Goal: Find specific fact

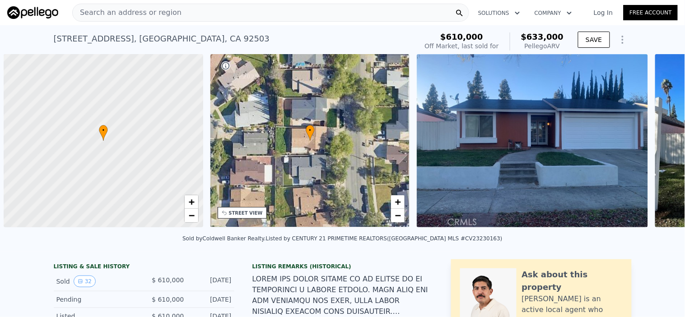
scroll to position [0, 3]
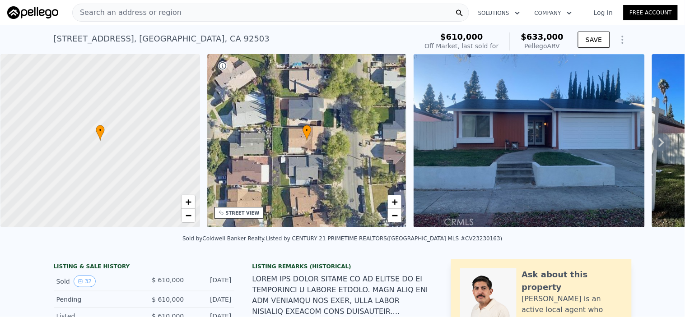
click at [653, 146] on icon at bounding box center [661, 143] width 18 height 18
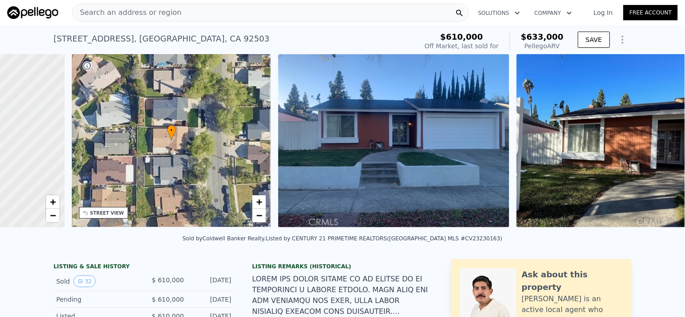
scroll to position [0, 210]
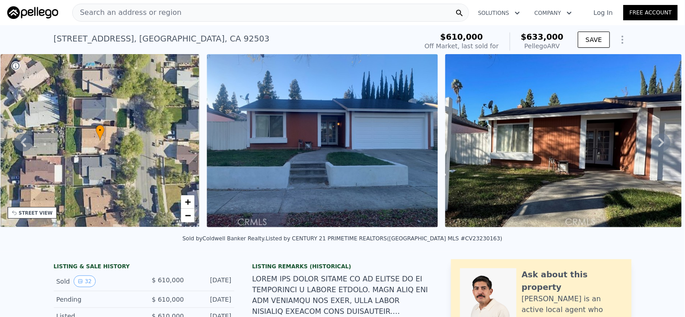
click at [156, 19] on div "Search an address or region" at bounding box center [127, 12] width 109 height 17
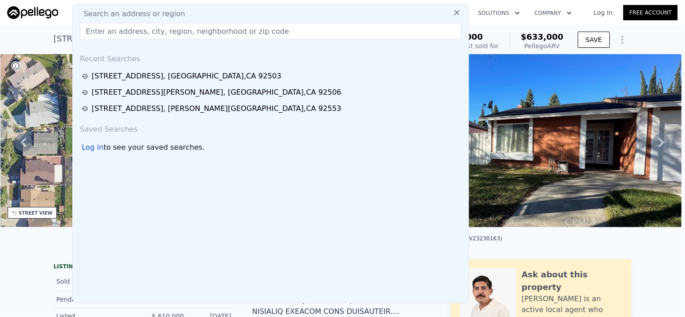
click at [157, 33] on input "text" at bounding box center [270, 31] width 381 height 16
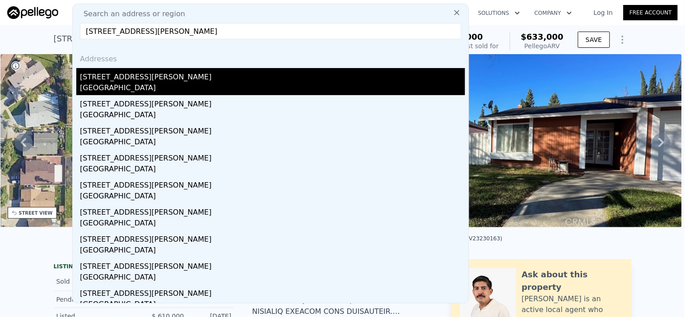
type input "[STREET_ADDRESS][PERSON_NAME]"
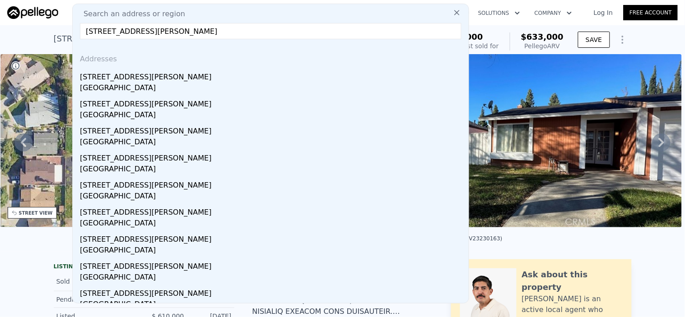
drag, startPoint x: 113, startPoint y: 84, endPoint x: 177, endPoint y: 0, distance: 105.6
click at [113, 84] on div "[GEOGRAPHIC_DATA]" at bounding box center [272, 89] width 385 height 13
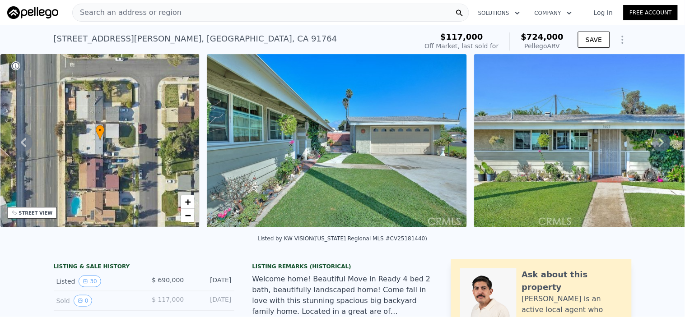
click at [113, 154] on div "• + −" at bounding box center [100, 140] width 200 height 173
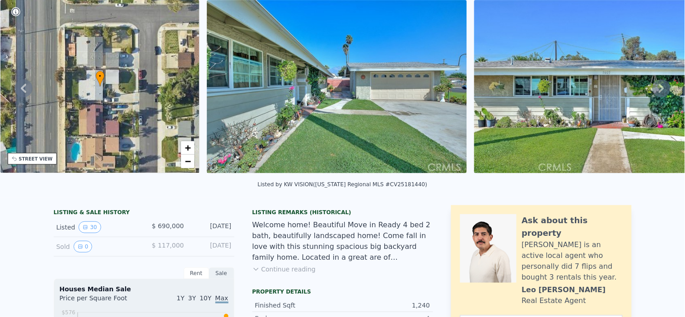
scroll to position [3, 0]
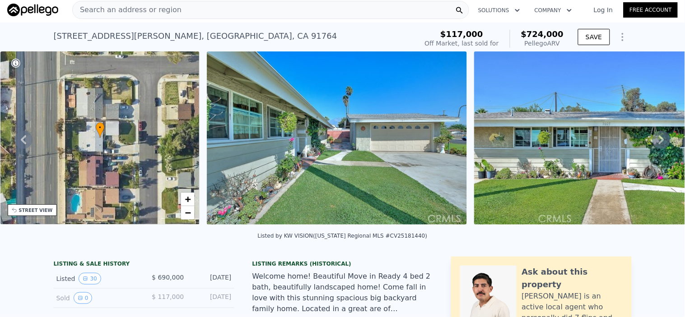
click at [41, 213] on div "STREET VIEW" at bounding box center [36, 210] width 34 height 7
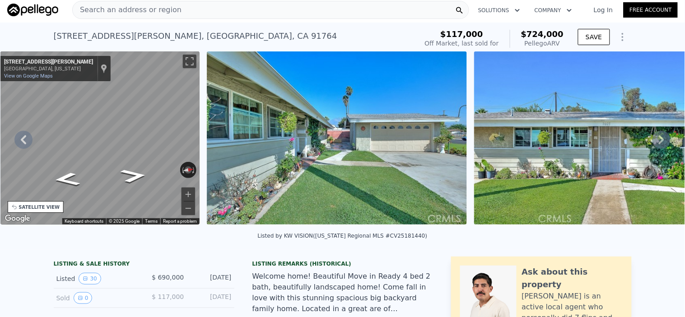
click at [35, 205] on div "SATELLITE VIEW" at bounding box center [39, 207] width 41 height 7
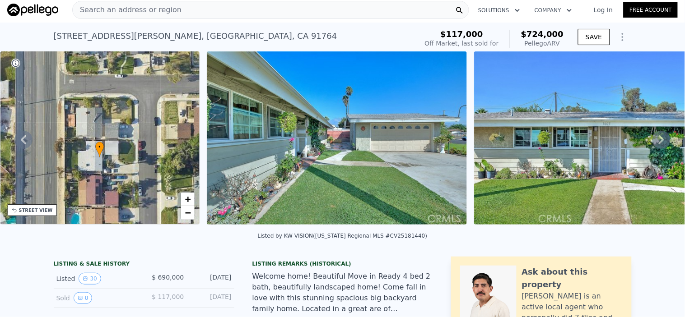
drag, startPoint x: 105, startPoint y: 153, endPoint x: 105, endPoint y: 173, distance: 19.4
click at [105, 173] on div "• + −" at bounding box center [100, 137] width 200 height 173
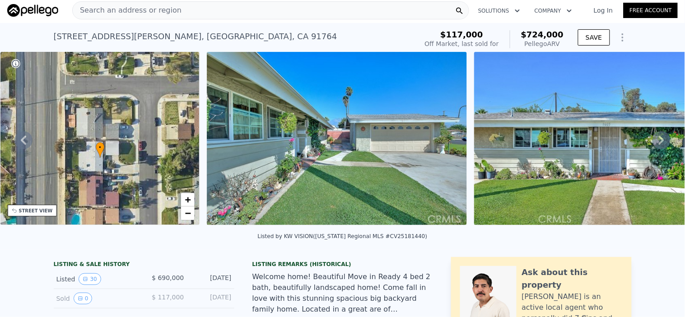
scroll to position [0, 0]
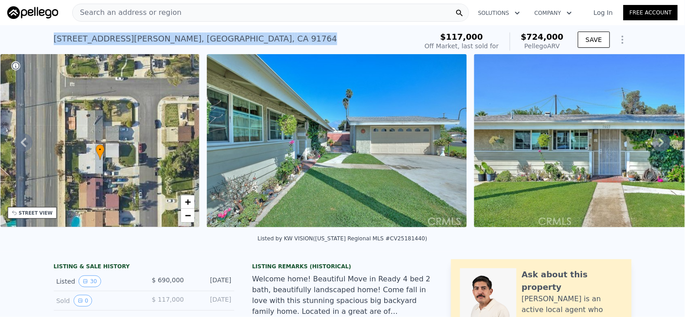
drag, startPoint x: 47, startPoint y: 40, endPoint x: 190, endPoint y: 43, distance: 142.7
click at [190, 43] on div "[STREET_ADDRESS][PERSON_NAME] Sold [DATE] for $690k (~ARV $724k ) $117,000 Off …" at bounding box center [342, 39] width 685 height 29
drag, startPoint x: 181, startPoint y: 41, endPoint x: 188, endPoint y: 41, distance: 7.2
copy div "[STREET_ADDRESS][PERSON_NAME]"
click at [5, 34] on div "[STREET_ADDRESS][PERSON_NAME] Sold [DATE] for $690k (~ARV $724k ) $117,000 Off …" at bounding box center [342, 39] width 685 height 29
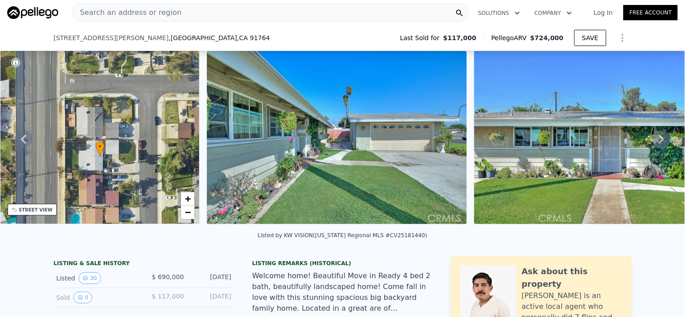
scroll to position [147, 0]
